Goal: Information Seeking & Learning: Learn about a topic

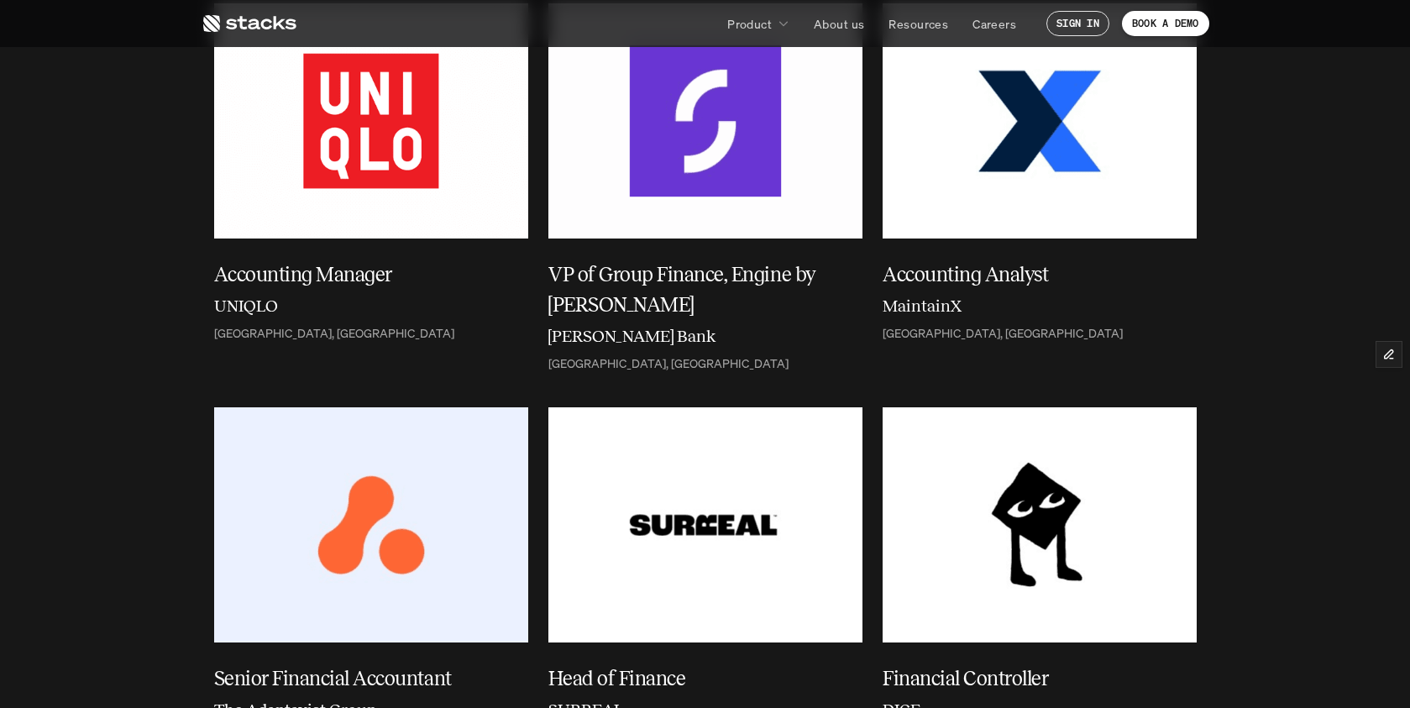
scroll to position [71, 0]
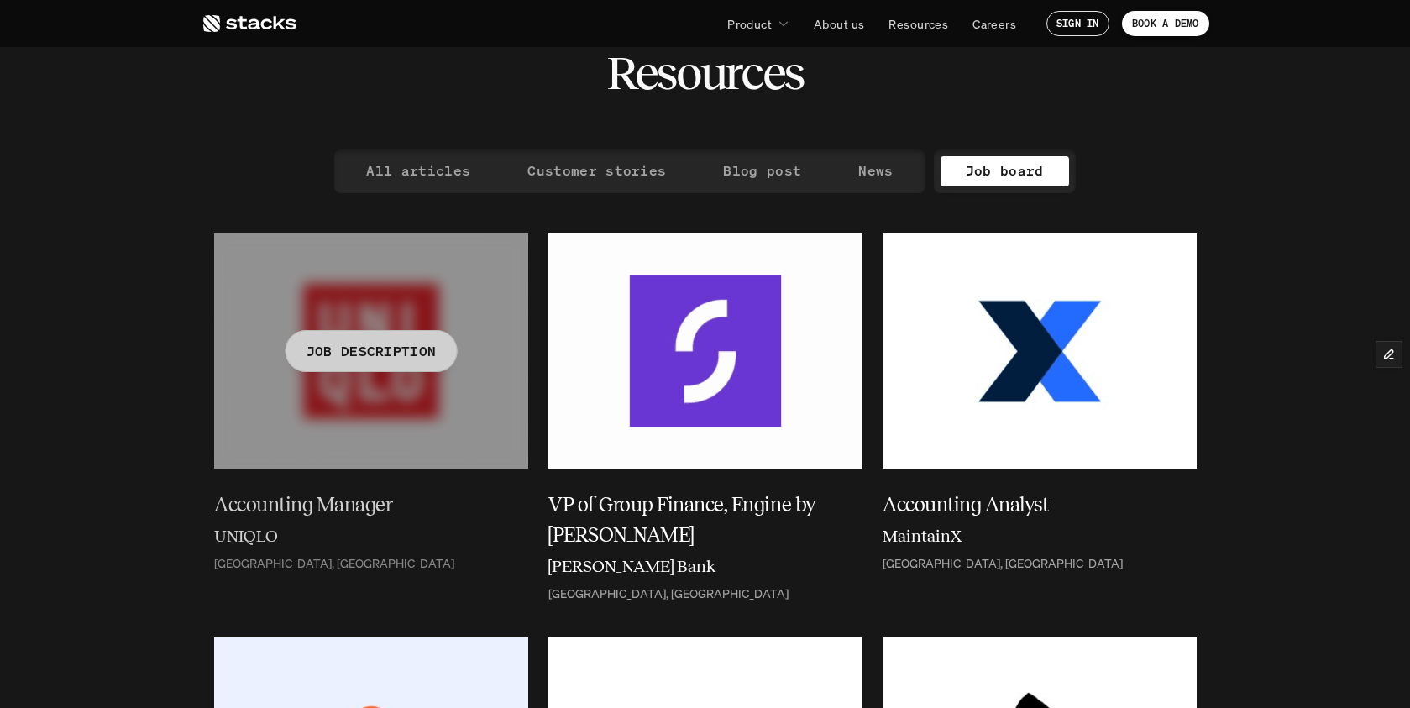
click at [251, 506] on h5 "Accounting Manager" at bounding box center [361, 505] width 294 height 30
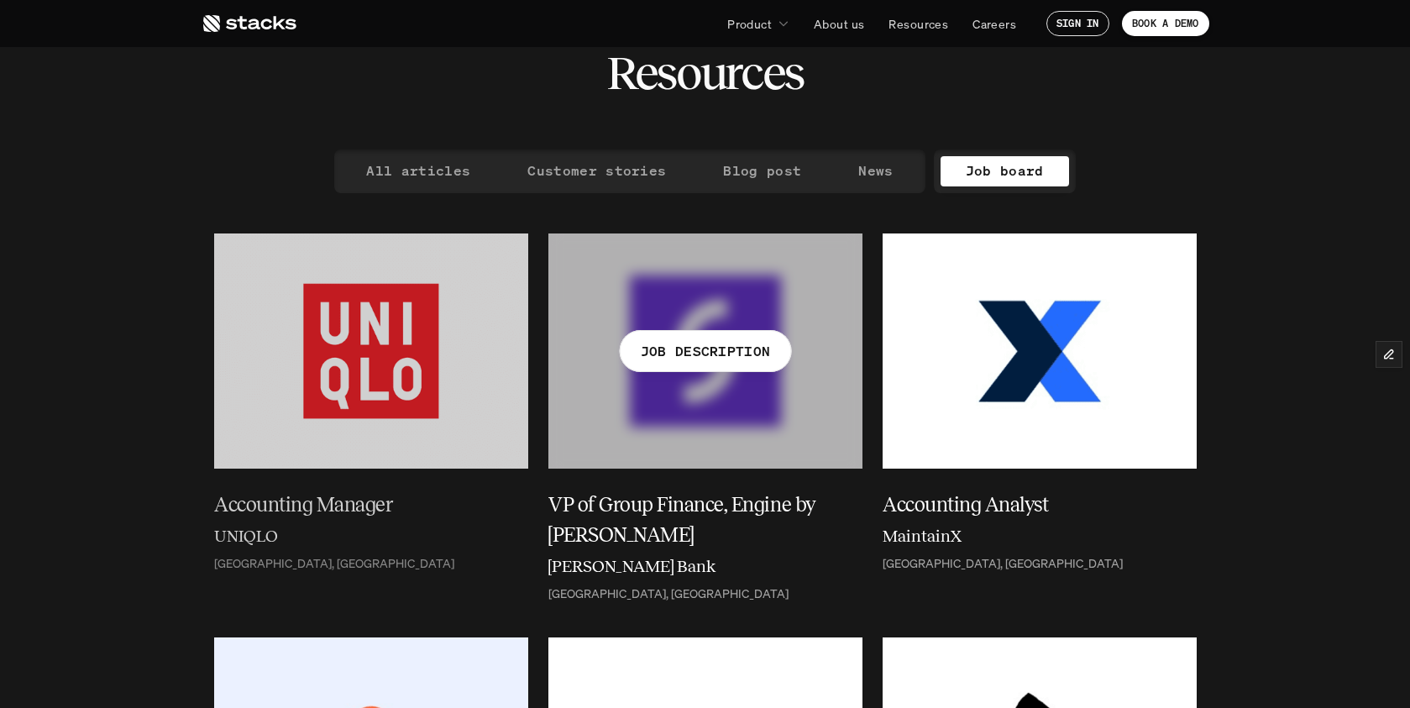
click at [660, 503] on h5 "VP of Group Finance, Engine by Starling" at bounding box center [695, 520] width 294 height 60
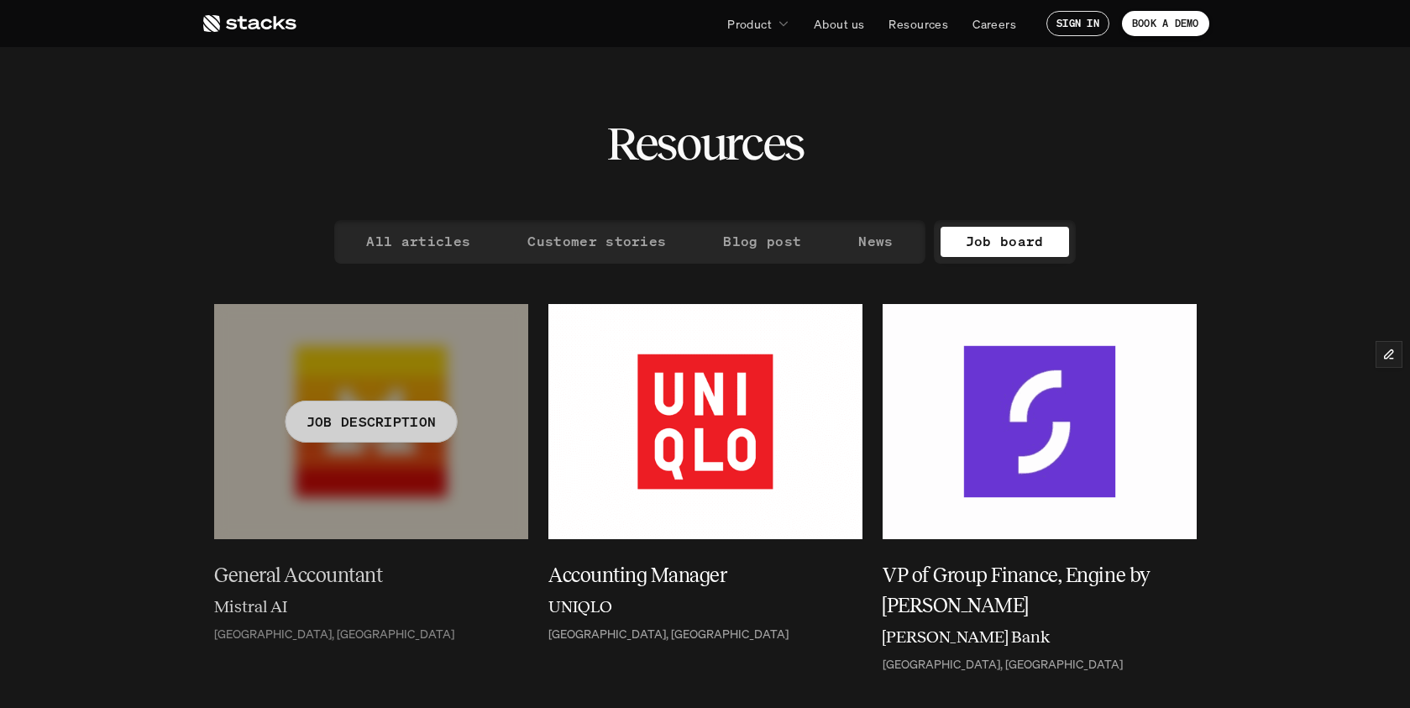
click at [286, 577] on h5 "General Accountant" at bounding box center [361, 575] width 294 height 30
click at [244, 581] on h5 "General Accountant" at bounding box center [361, 575] width 294 height 30
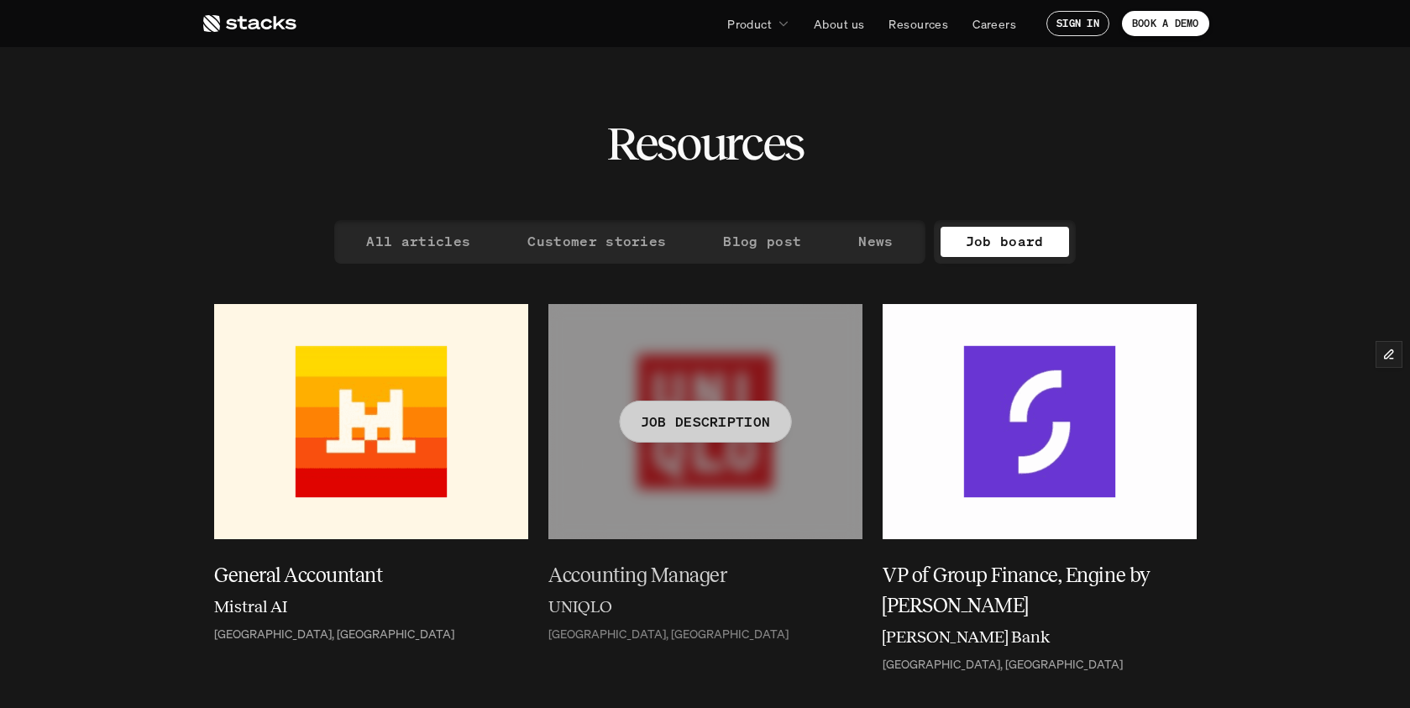
click at [700, 578] on h5 "Accounting Manager" at bounding box center [695, 575] width 294 height 30
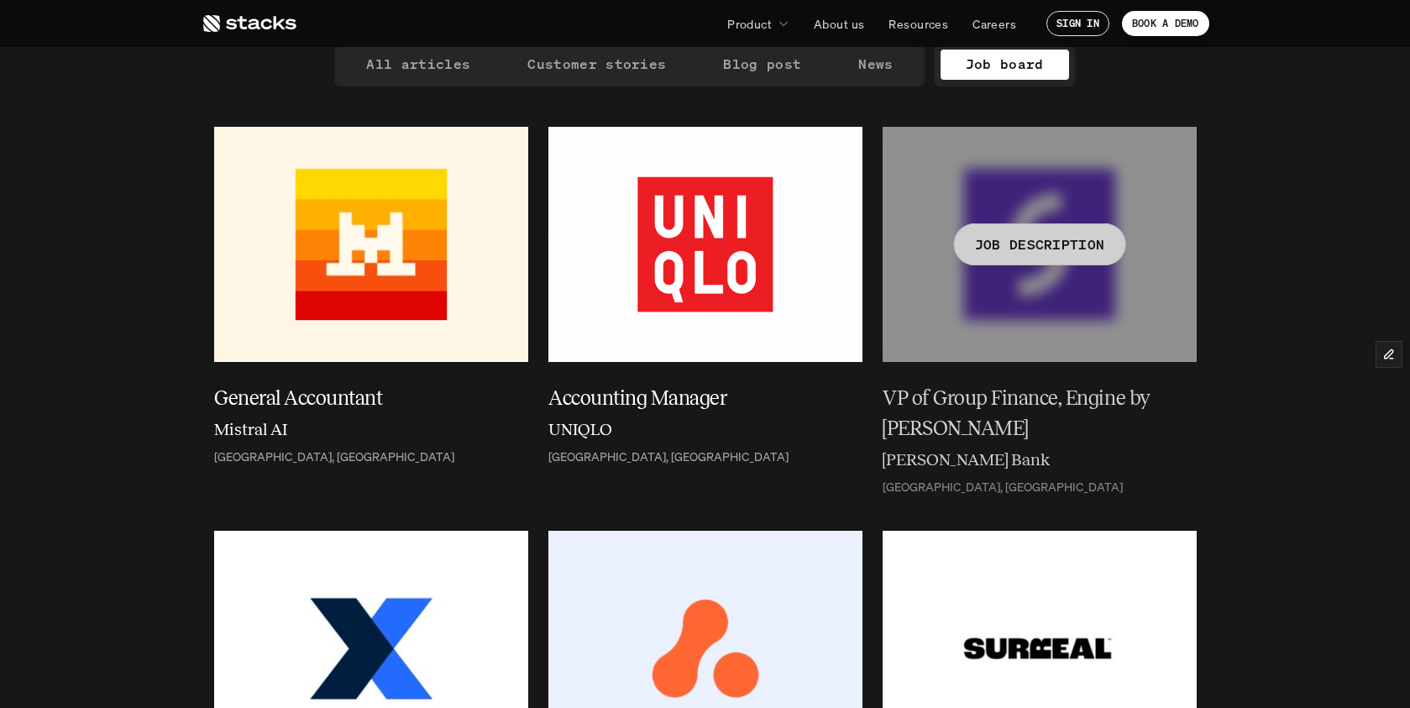
scroll to position [215, 0]
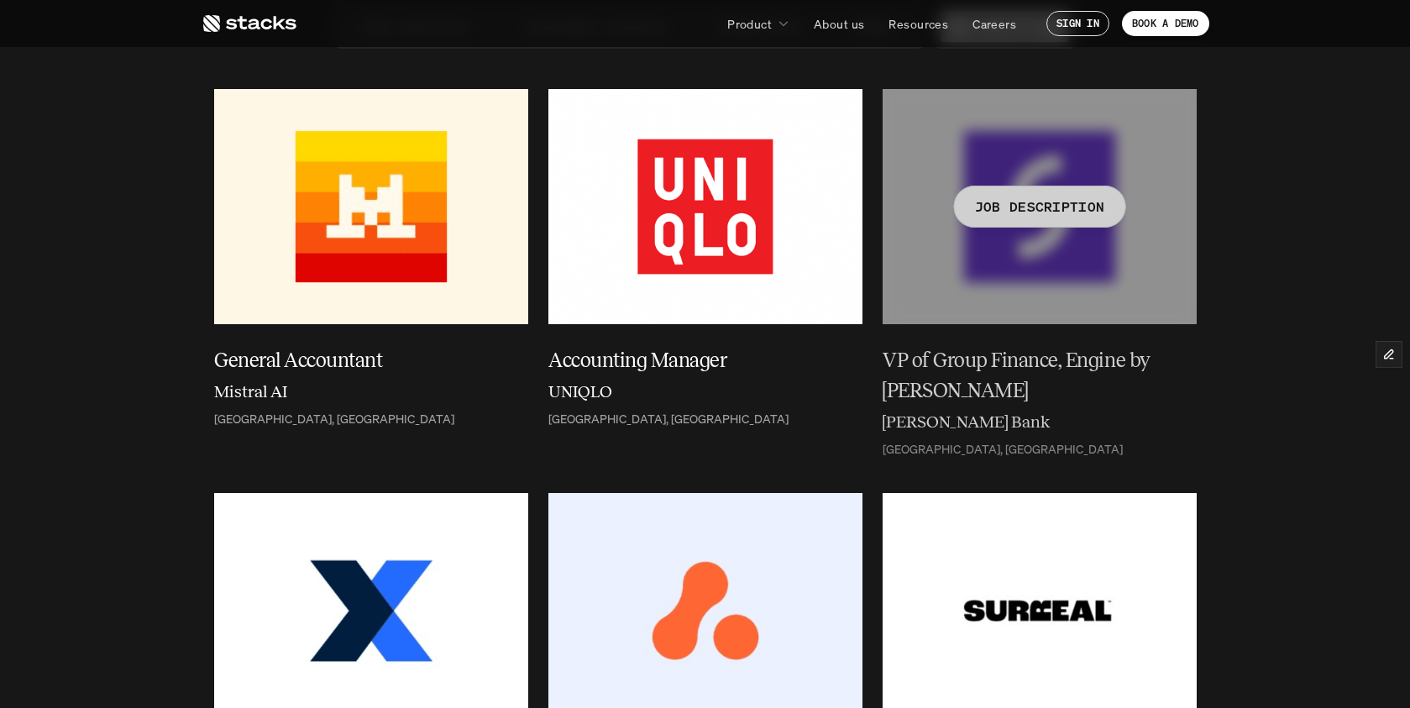
click at [953, 361] on h5 "VP of Group Finance, Engine by Starling" at bounding box center [1030, 375] width 294 height 60
click at [918, 358] on h5 "VP of Group Finance, Engine by Starling" at bounding box center [1030, 375] width 294 height 60
click at [1106, 391] on h5 "VP of Group Finance, Engine by Starling" at bounding box center [1030, 375] width 294 height 60
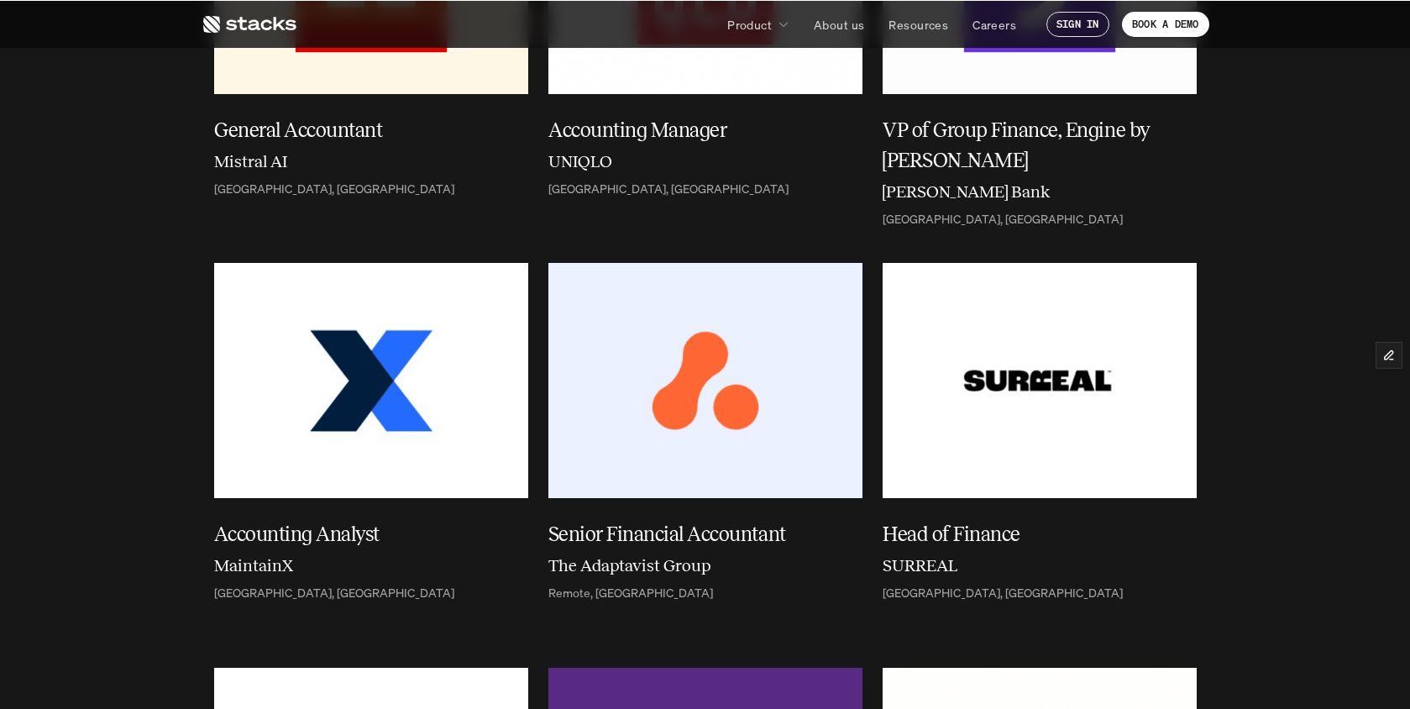
scroll to position [598, 0]
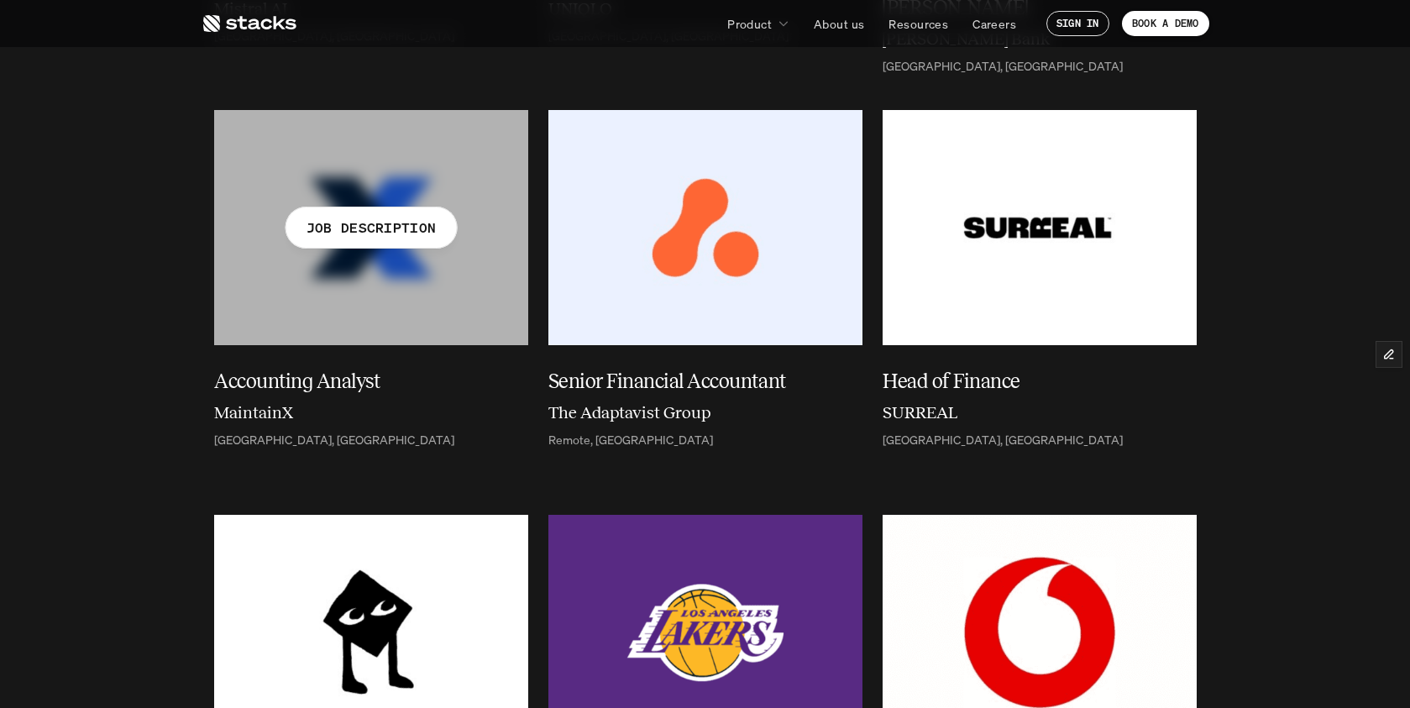
click at [318, 389] on h5 "Accounting Analyst" at bounding box center [361, 381] width 294 height 30
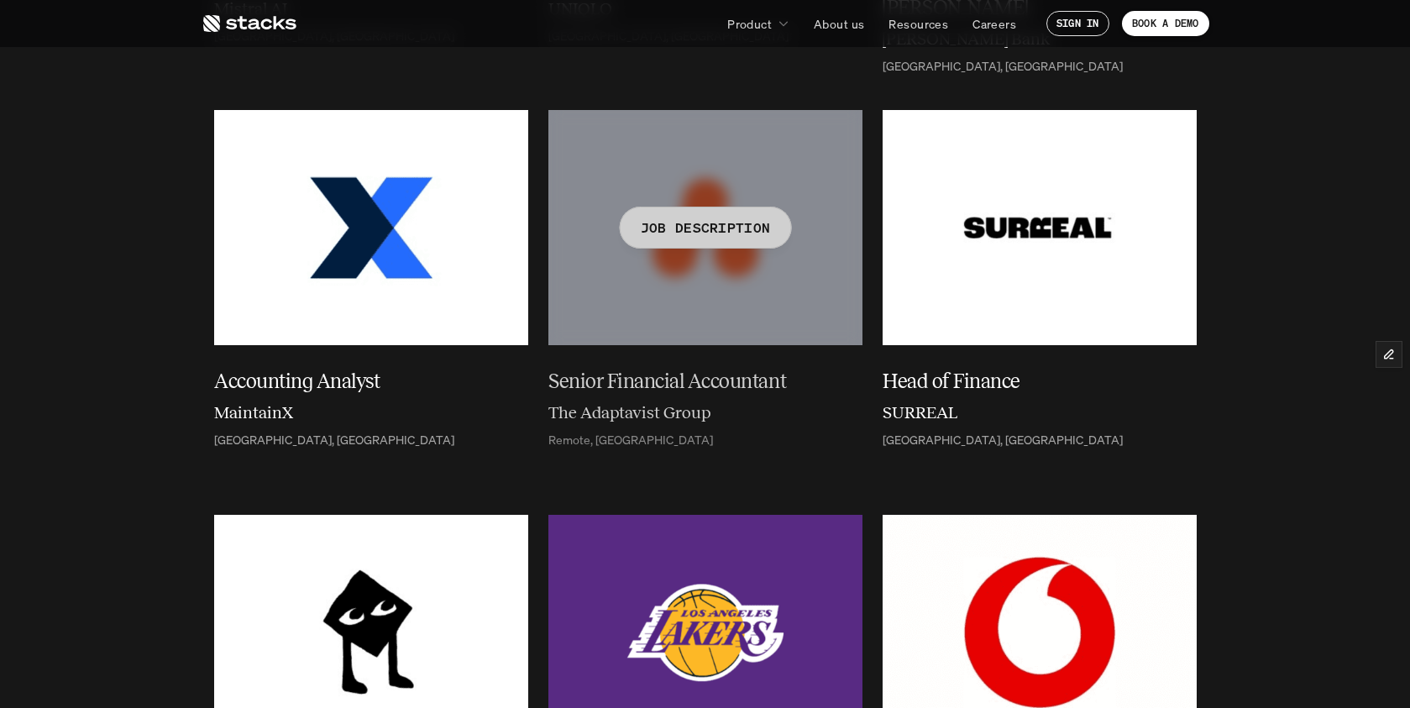
click at [684, 380] on h5 "Senior Financial Accountant" at bounding box center [695, 381] width 294 height 30
click at [575, 415] on h6 "The Adaptavist Group" at bounding box center [629, 412] width 162 height 25
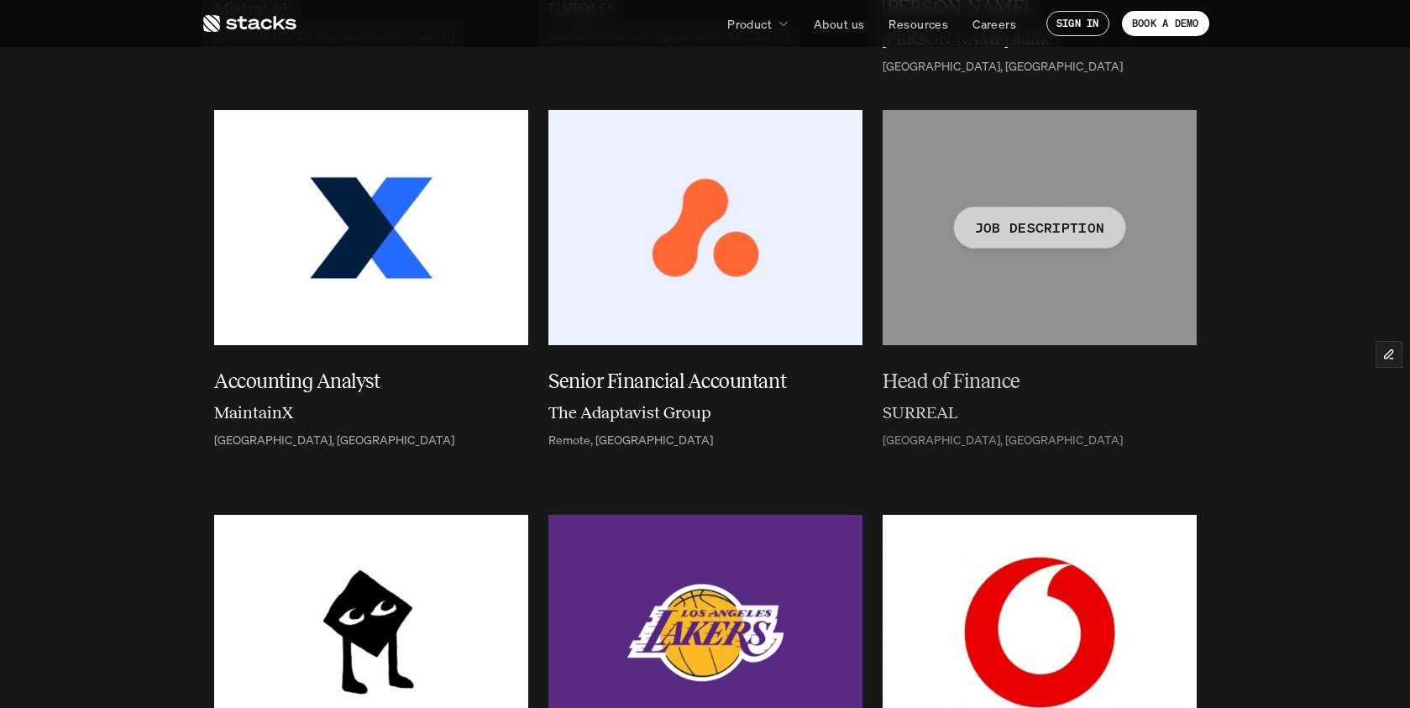
click at [927, 412] on h6 "SURREAL" at bounding box center [920, 412] width 75 height 25
